Goal: Transaction & Acquisition: Book appointment/travel/reservation

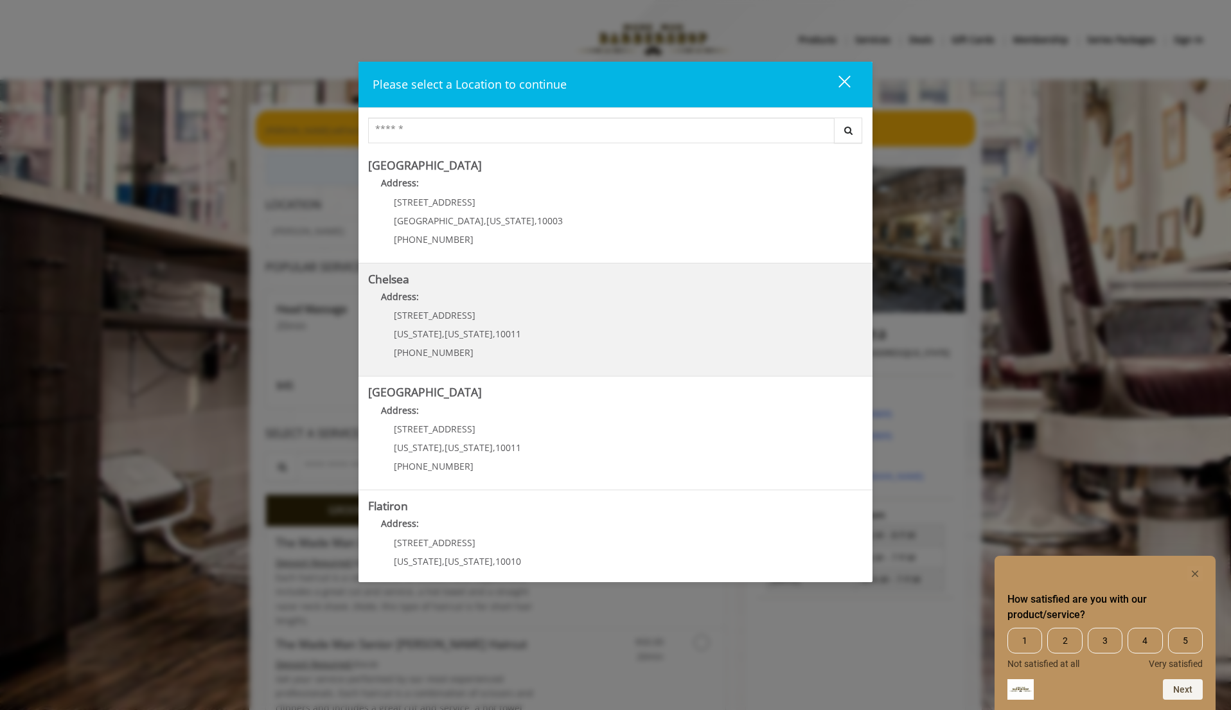
click at [514, 349] on div "[STREET_ADDRESS][US_STATE][US_STATE] (917) 639-3902" at bounding box center [447, 338] width 159 height 56
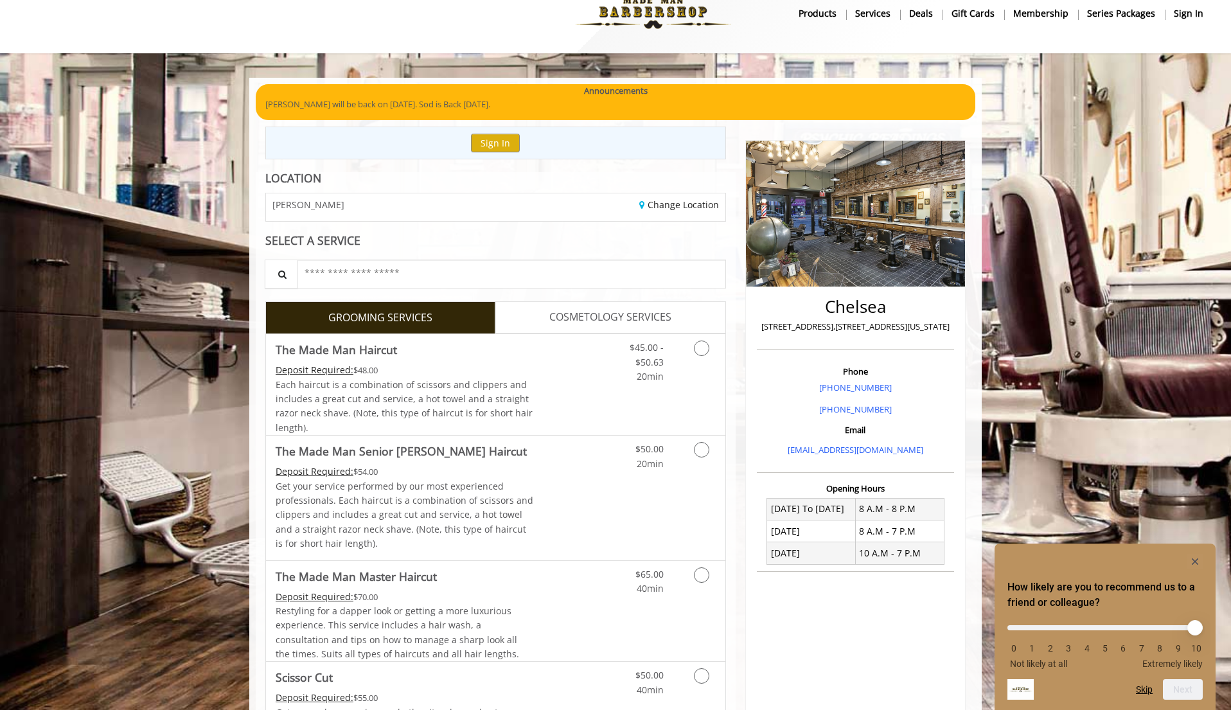
scroll to position [130, 0]
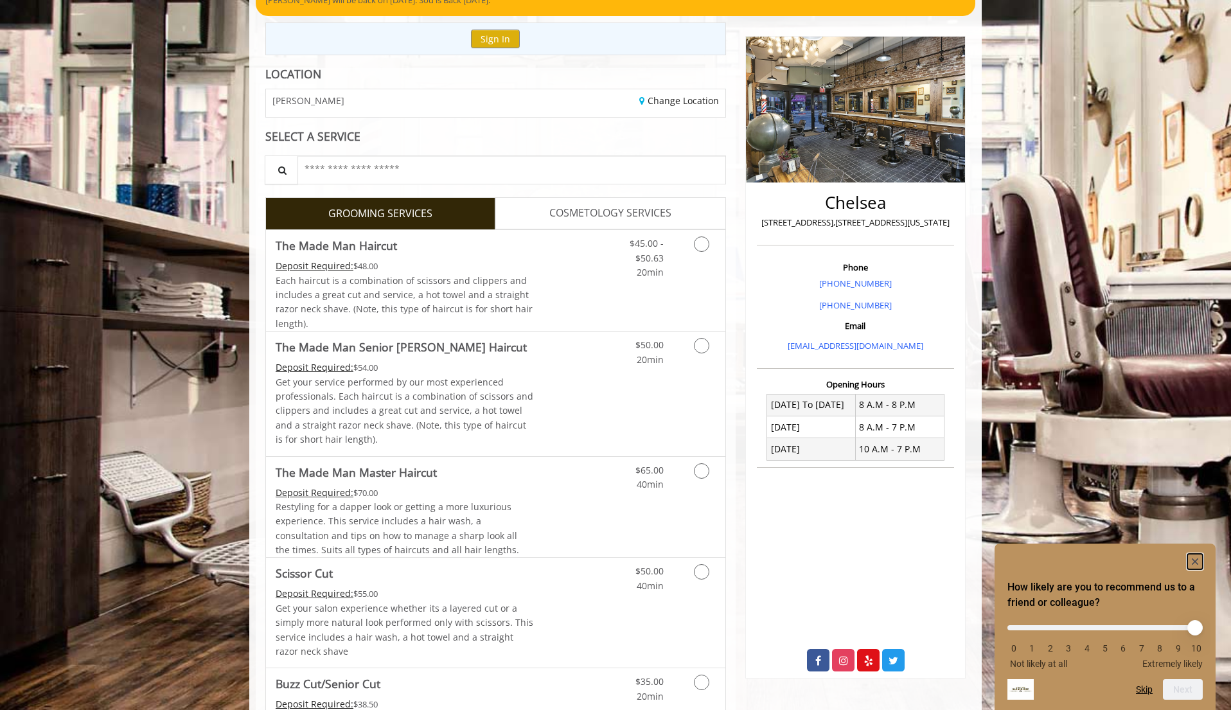
click at [1197, 560] on rect "Hide survey" at bounding box center [1195, 561] width 15 height 15
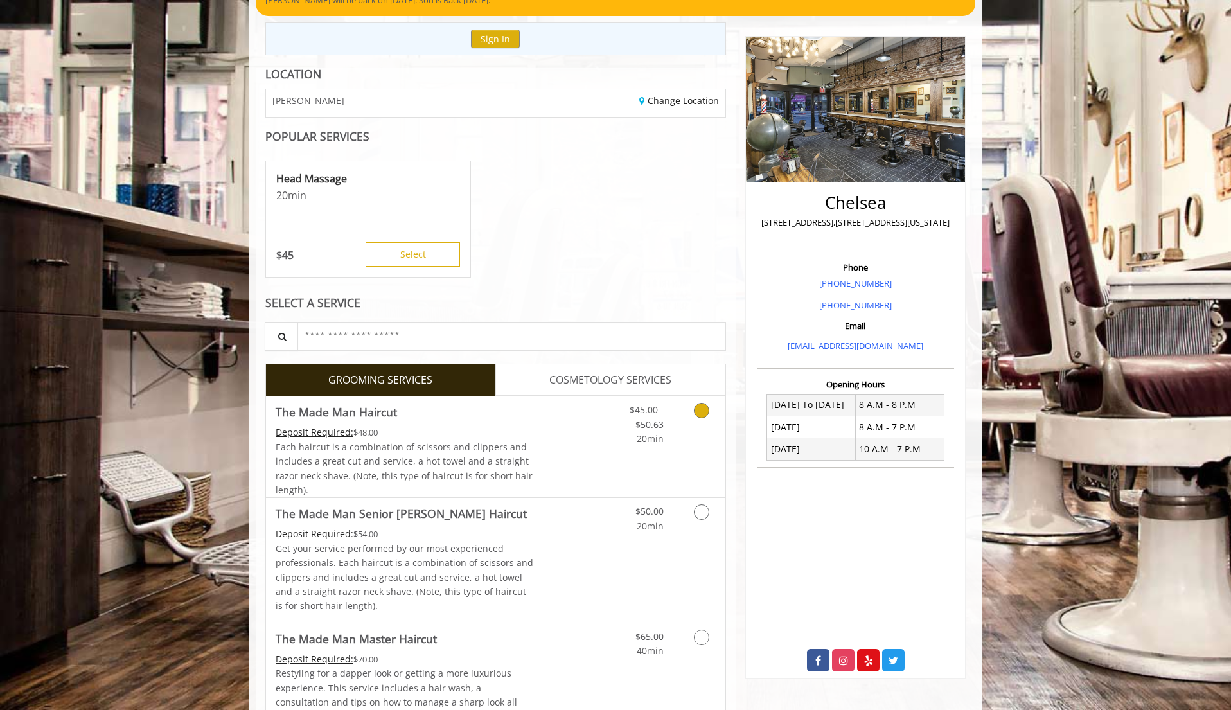
click at [629, 461] on div "$45.00 - $50.63 20min" at bounding box center [668, 447] width 115 height 101
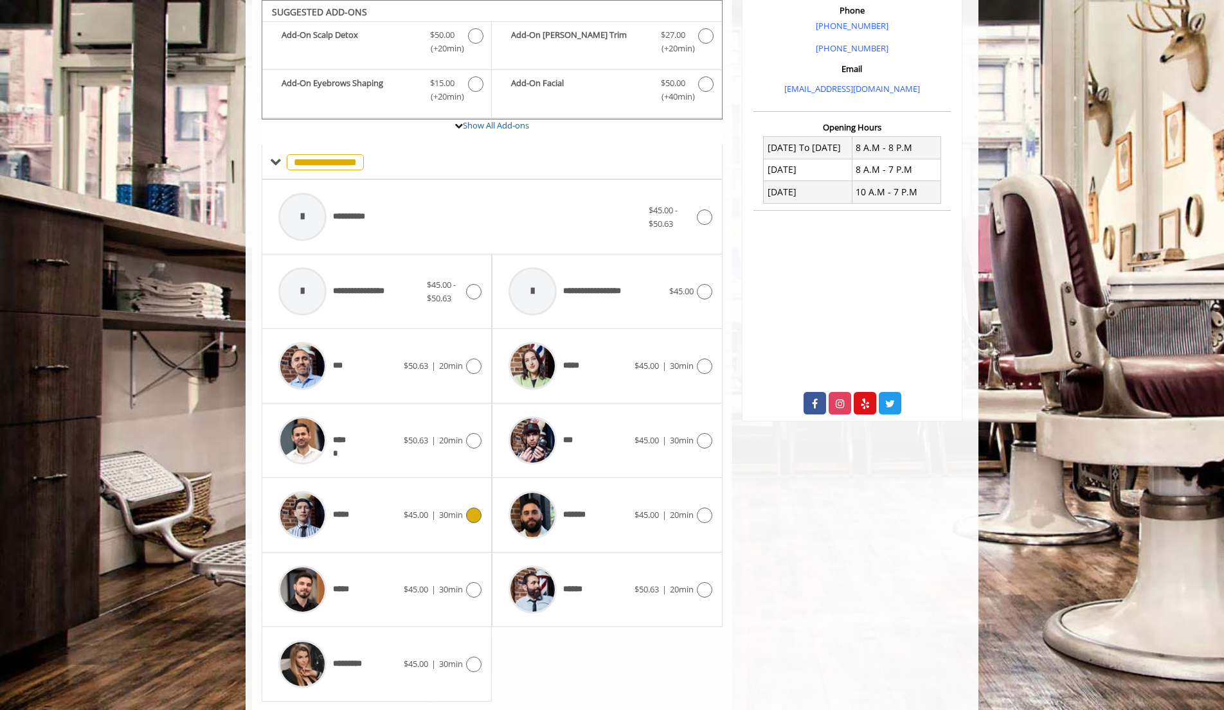
scroll to position [424, 0]
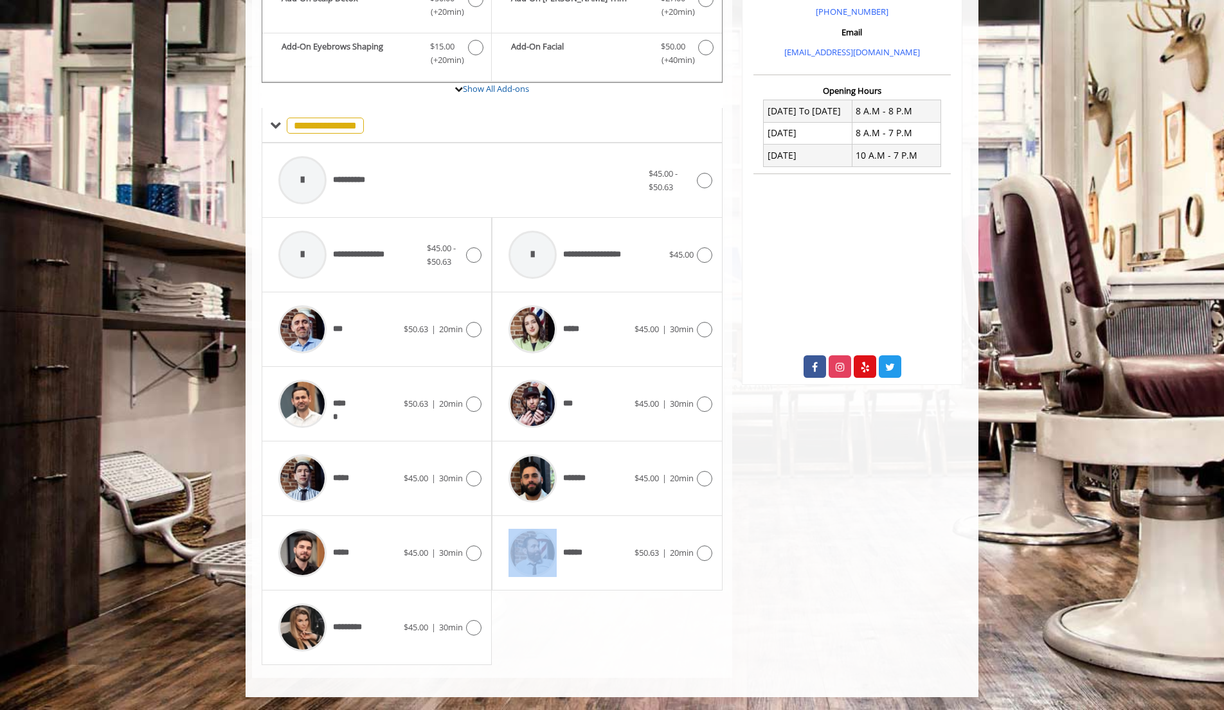
drag, startPoint x: 430, startPoint y: 565, endPoint x: 586, endPoint y: 638, distance: 172.5
click at [587, 638] on div "**********" at bounding box center [492, 404] width 461 height 522
click at [397, 544] on div "*****" at bounding box center [338, 553] width 132 height 61
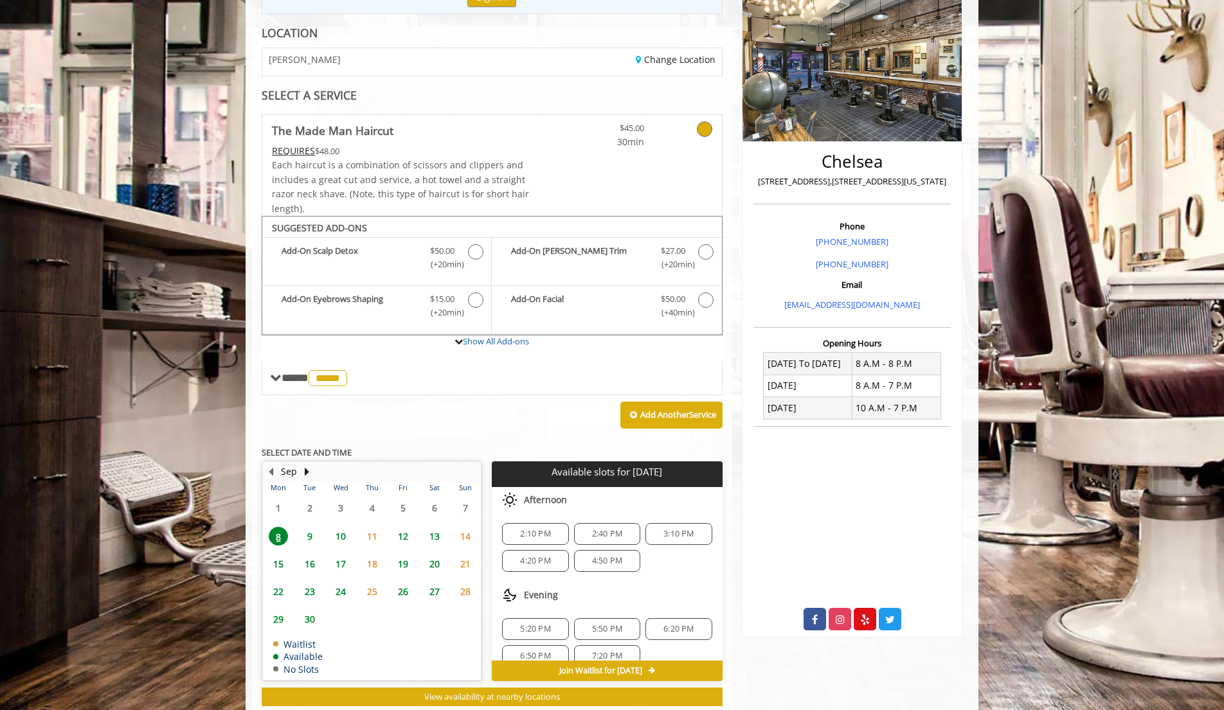
scroll to position [206, 0]
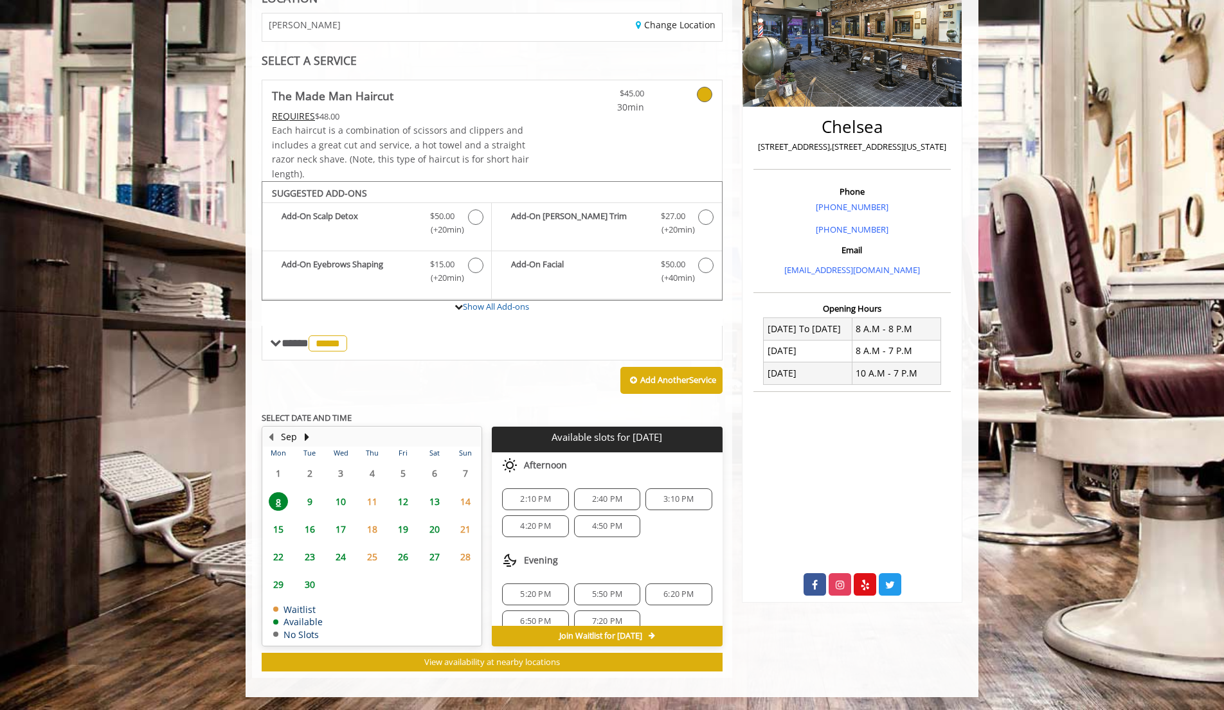
click at [370, 505] on span "11" at bounding box center [372, 501] width 19 height 19
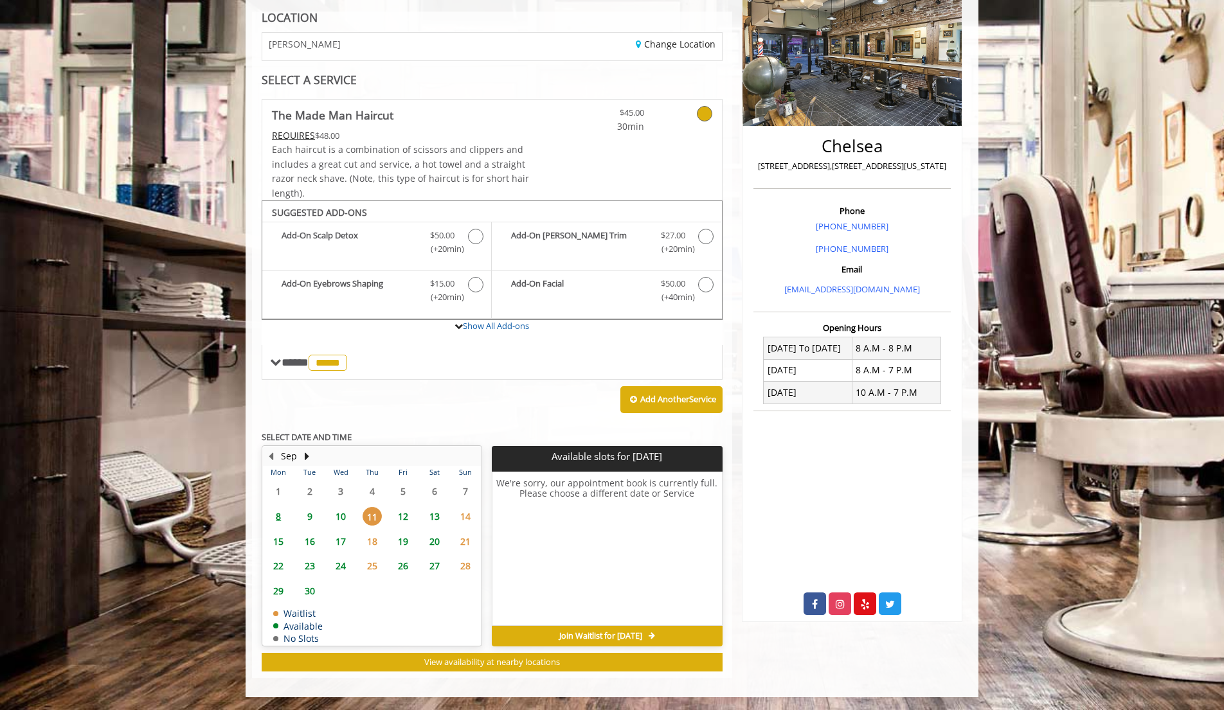
click at [408, 519] on span "12" at bounding box center [402, 516] width 19 height 19
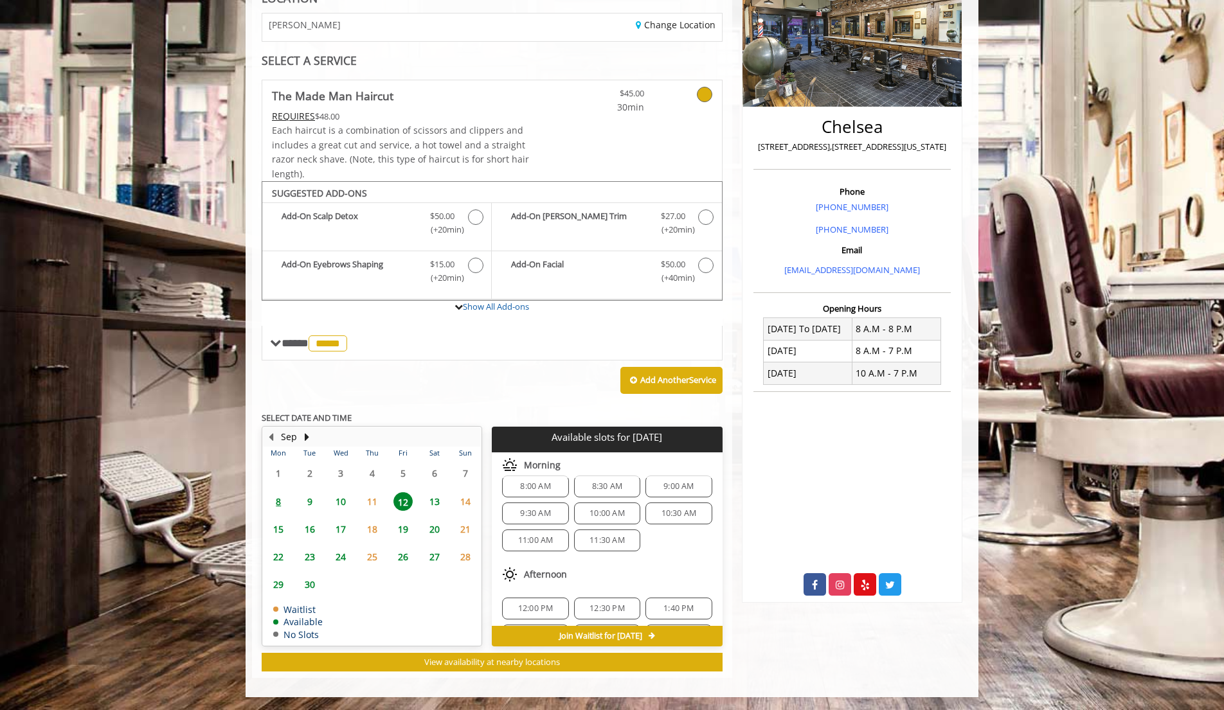
scroll to position [12, 0]
click at [345, 502] on span "10" at bounding box center [340, 501] width 19 height 19
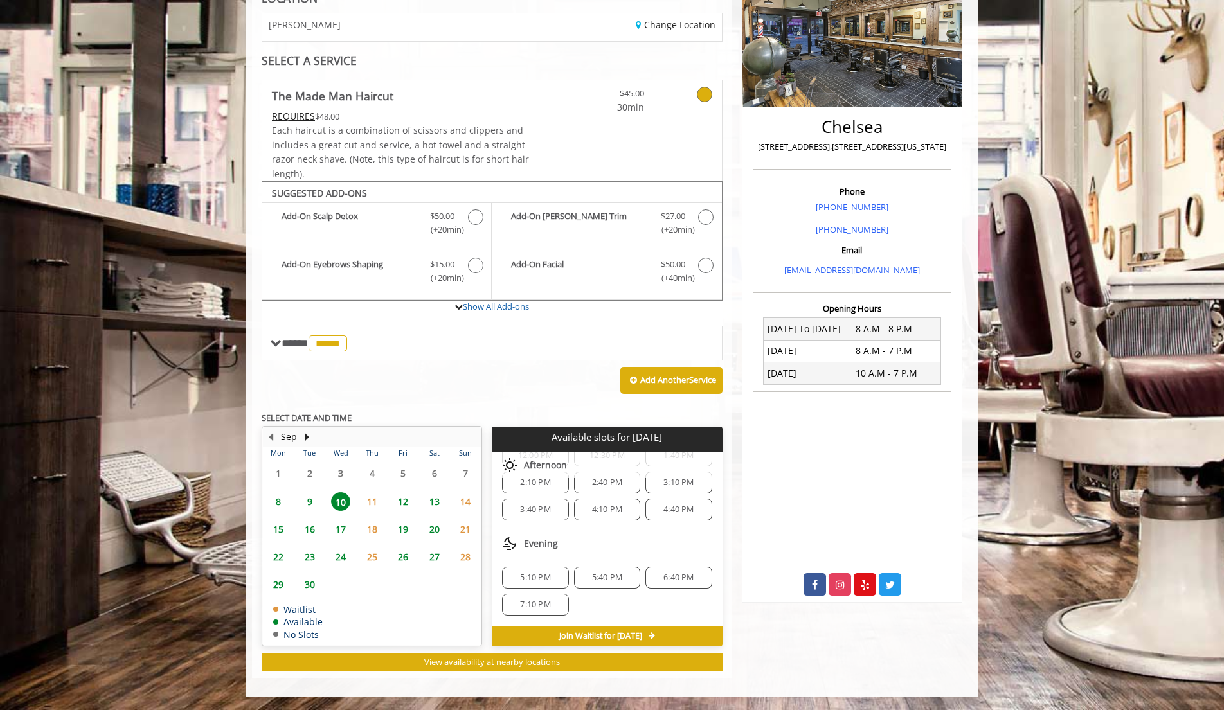
click at [640, 540] on div "Evening" at bounding box center [607, 544] width 230 height 26
click at [407, 508] on span "12" at bounding box center [402, 501] width 19 height 19
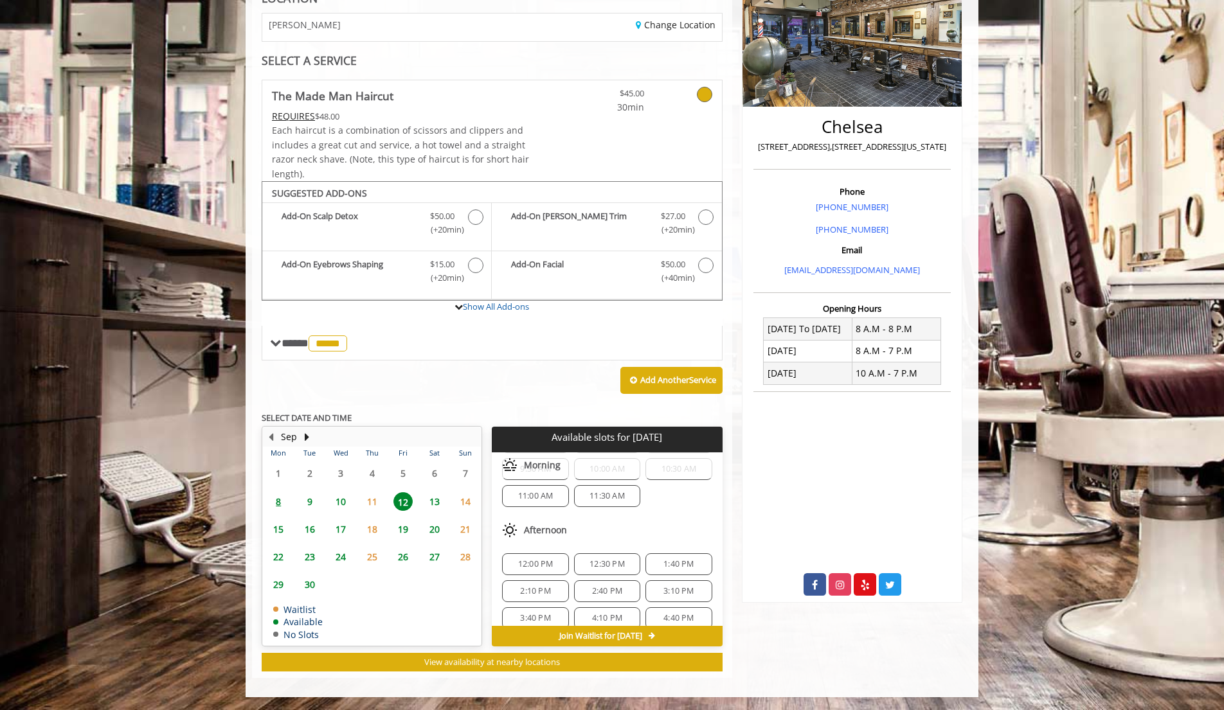
scroll to position [62, 0]
click at [549, 562] on span "12:00 PM" at bounding box center [535, 560] width 35 height 10
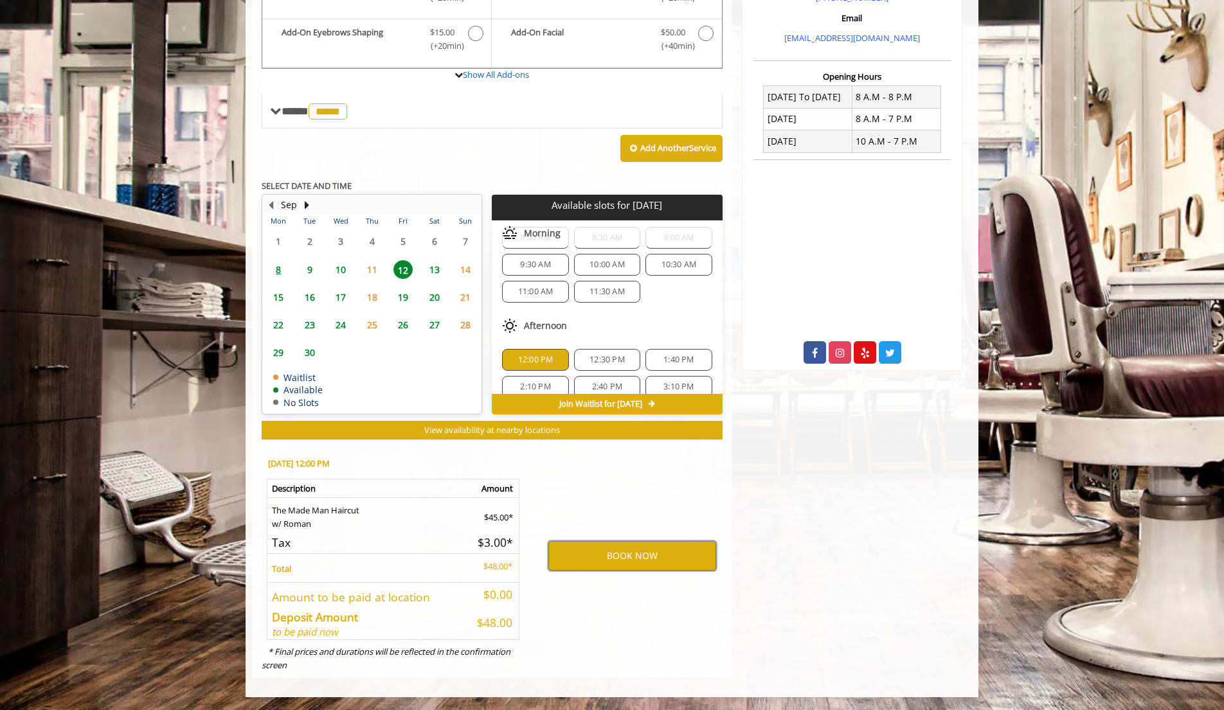
scroll to position [18, 0]
click at [609, 308] on span "11:30 AM" at bounding box center [606, 303] width 35 height 10
click at [514, 377] on span "12:00 PM" at bounding box center [535, 374] width 55 height 10
click at [732, 476] on div "Chelsea 169 W 23rd Street,170 W 23rd Street, New York Phone +(917) 639-3902 +(6…" at bounding box center [852, 197] width 240 height 964
